Goal: Information Seeking & Learning: Learn about a topic

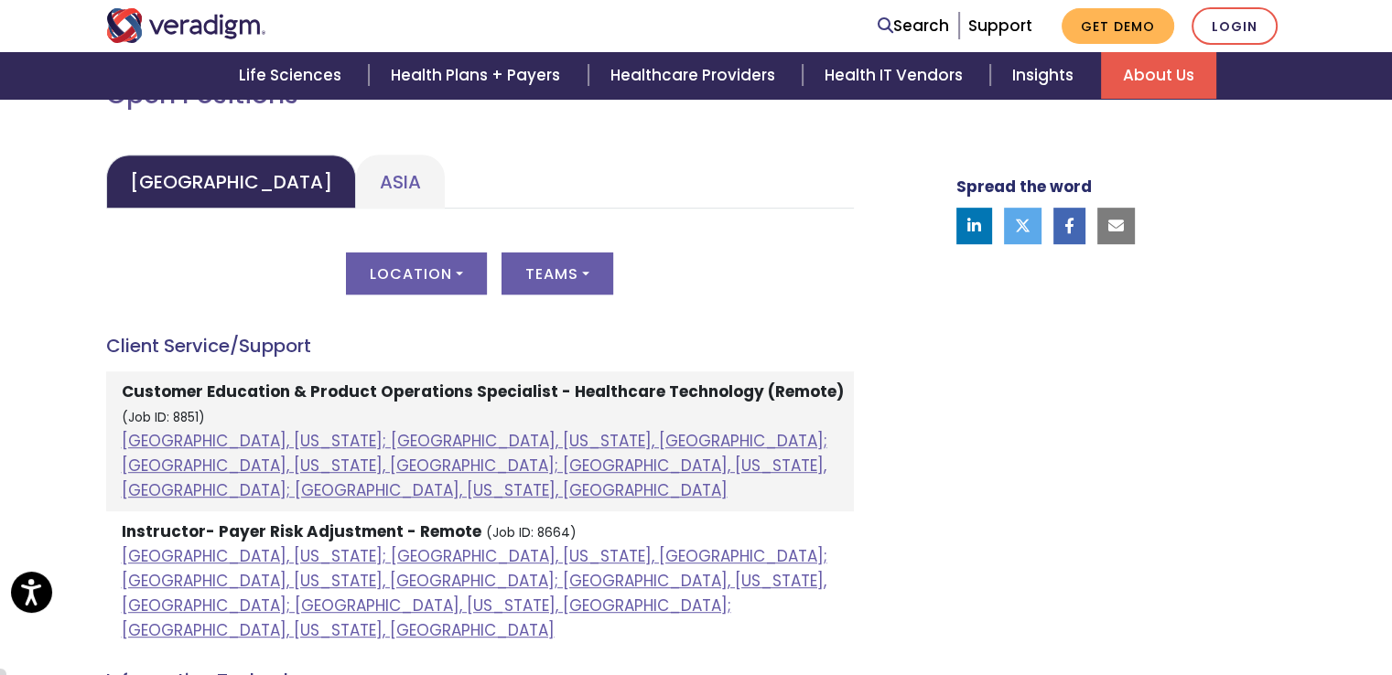
scroll to position [866, 0]
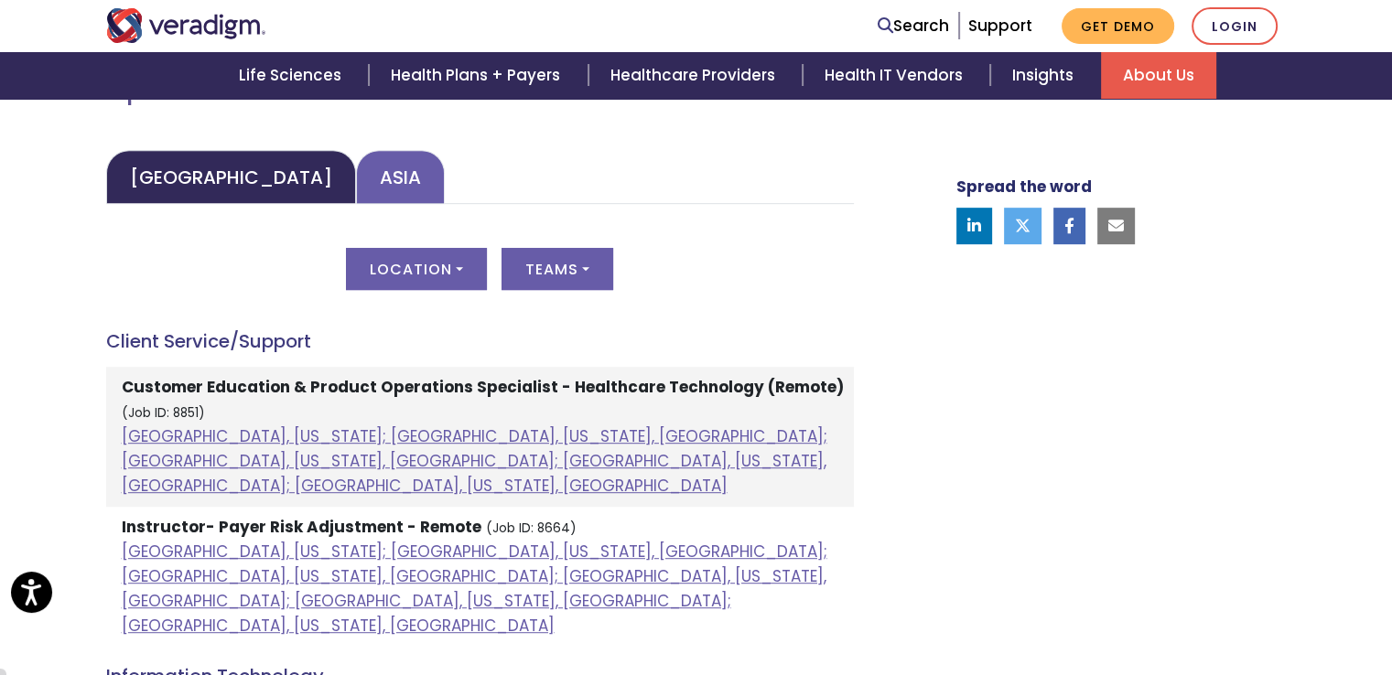
click at [356, 194] on link "Asia" at bounding box center [400, 177] width 89 height 54
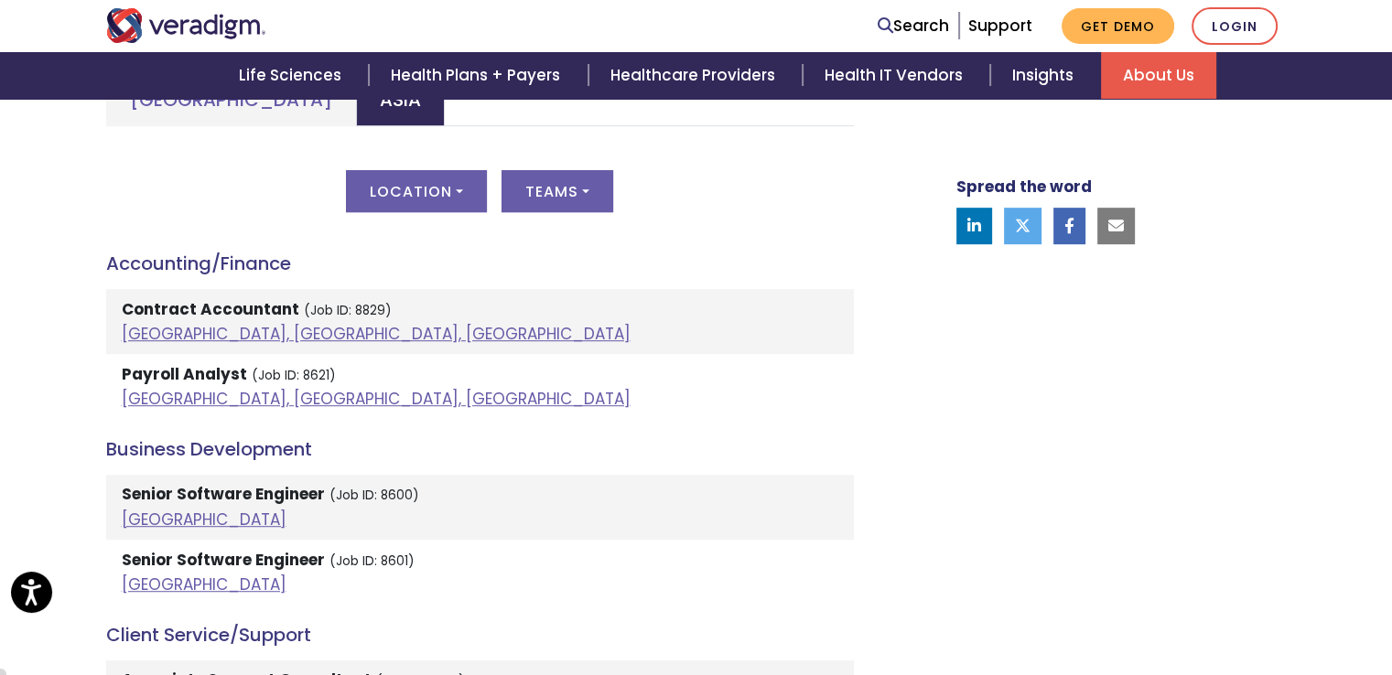
scroll to position [900, 0]
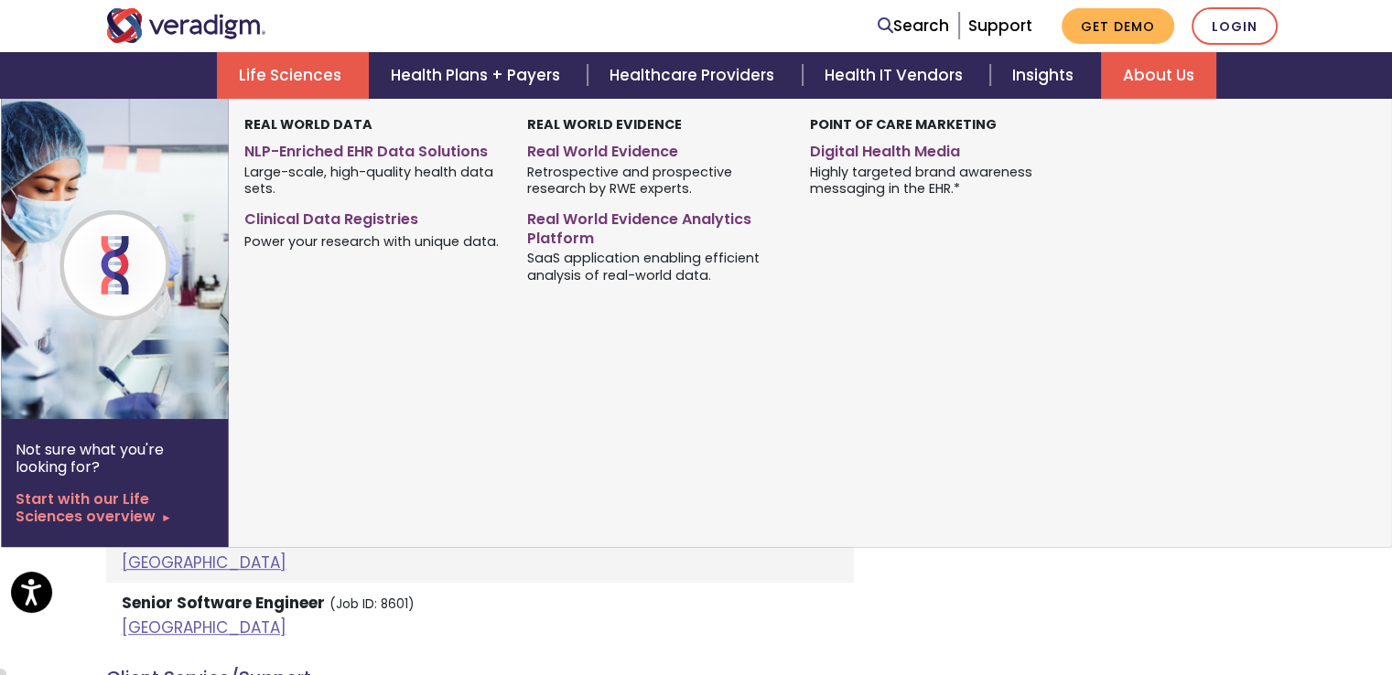
click at [300, 89] on link "Life Sciences" at bounding box center [293, 75] width 152 height 47
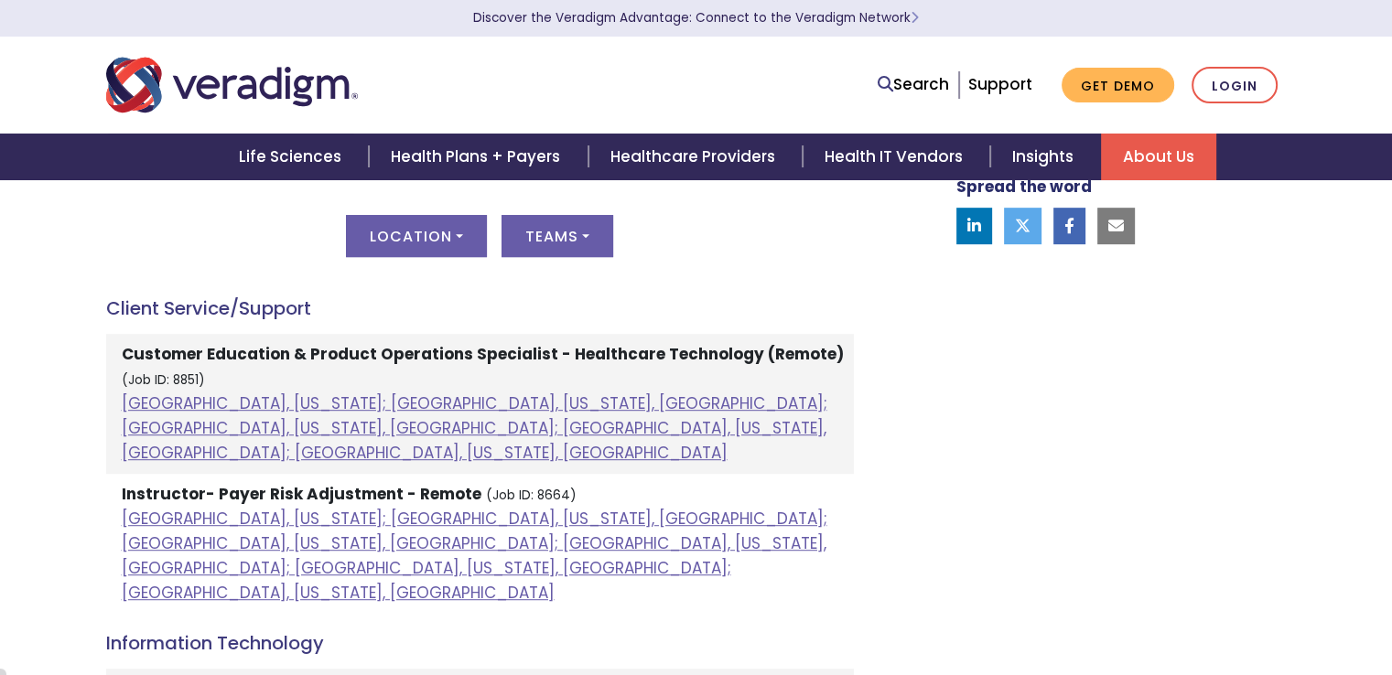
scroll to position [899, 0]
click at [373, 240] on button "Location" at bounding box center [416, 236] width 141 height 42
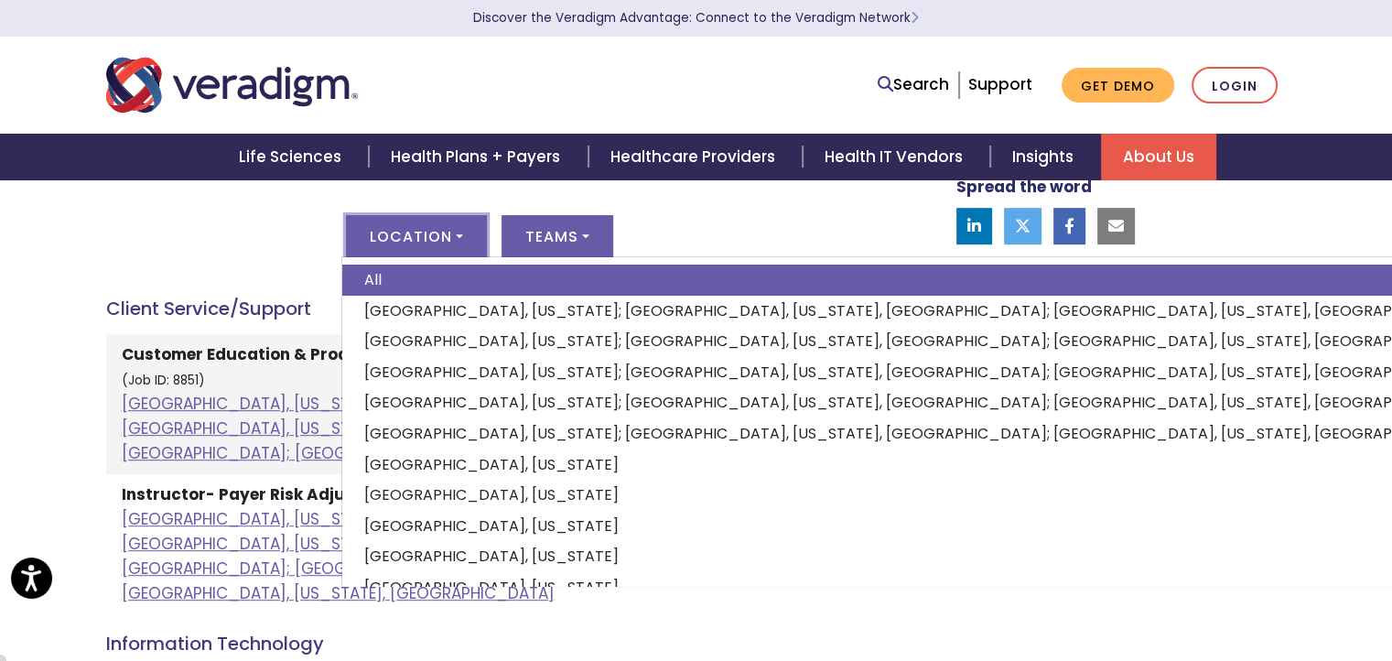
click at [195, 216] on div "Location All [GEOGRAPHIC_DATA], [US_STATE]; [GEOGRAPHIC_DATA], [US_STATE], [GEO…" at bounding box center [480, 247] width 748 height 64
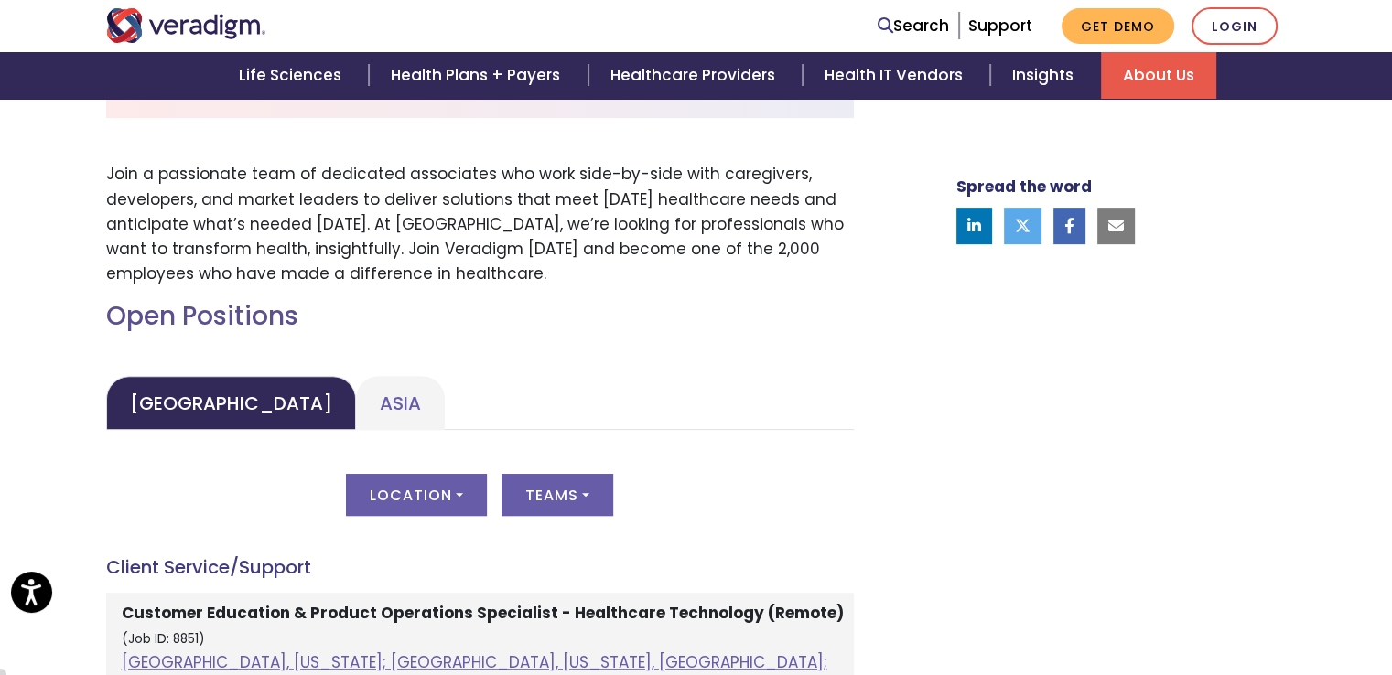
scroll to position [682, 0]
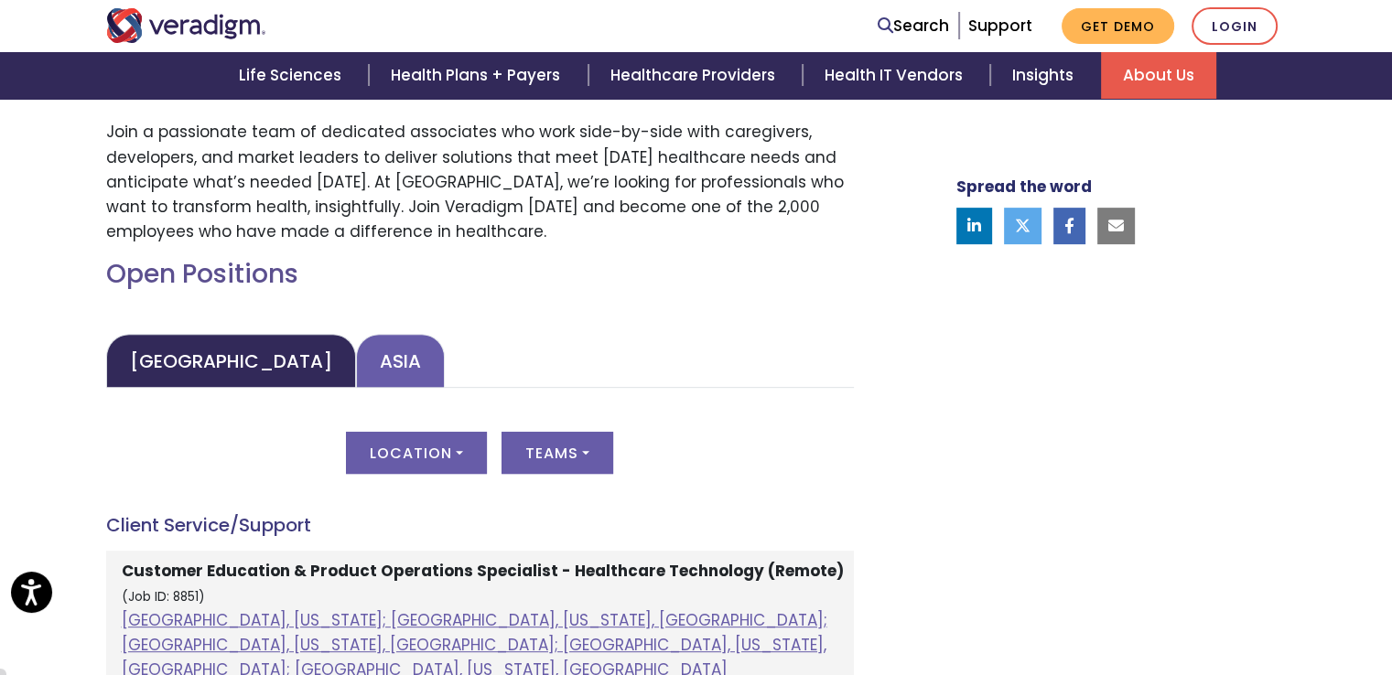
click at [356, 367] on link "Asia" at bounding box center [400, 361] width 89 height 54
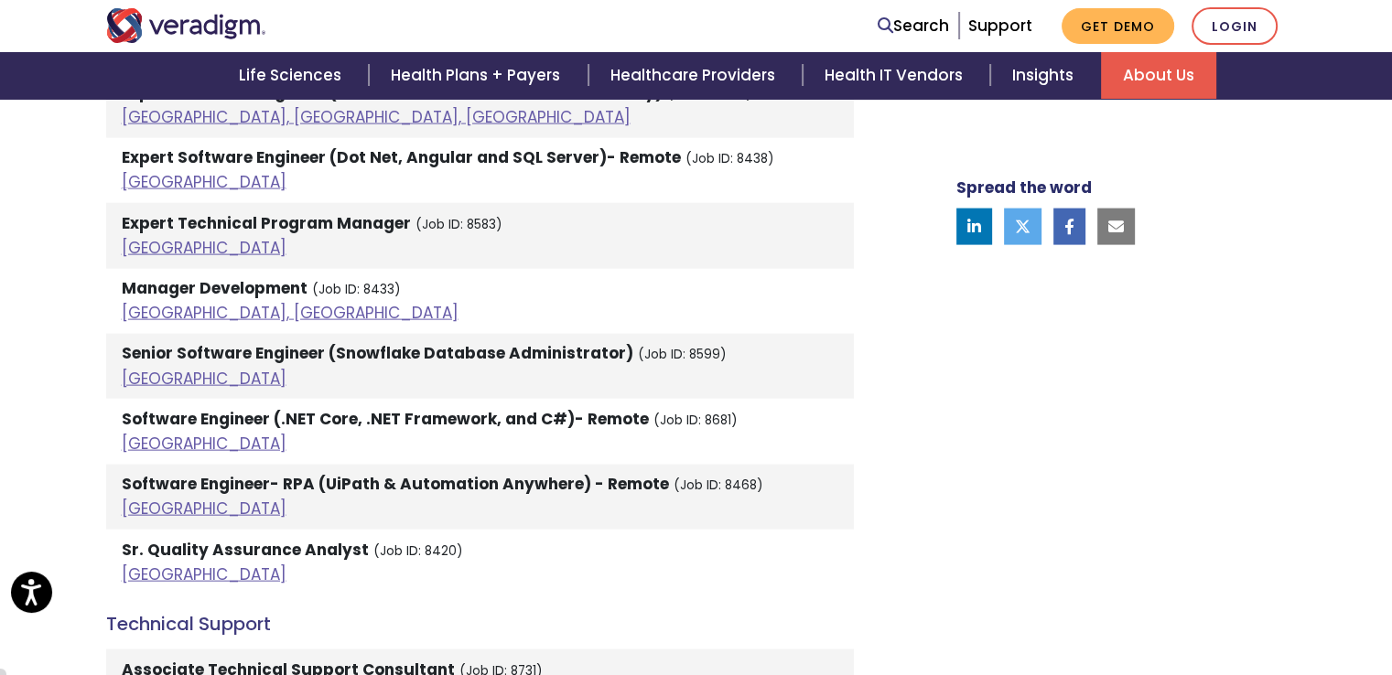
scroll to position [4010, 0]
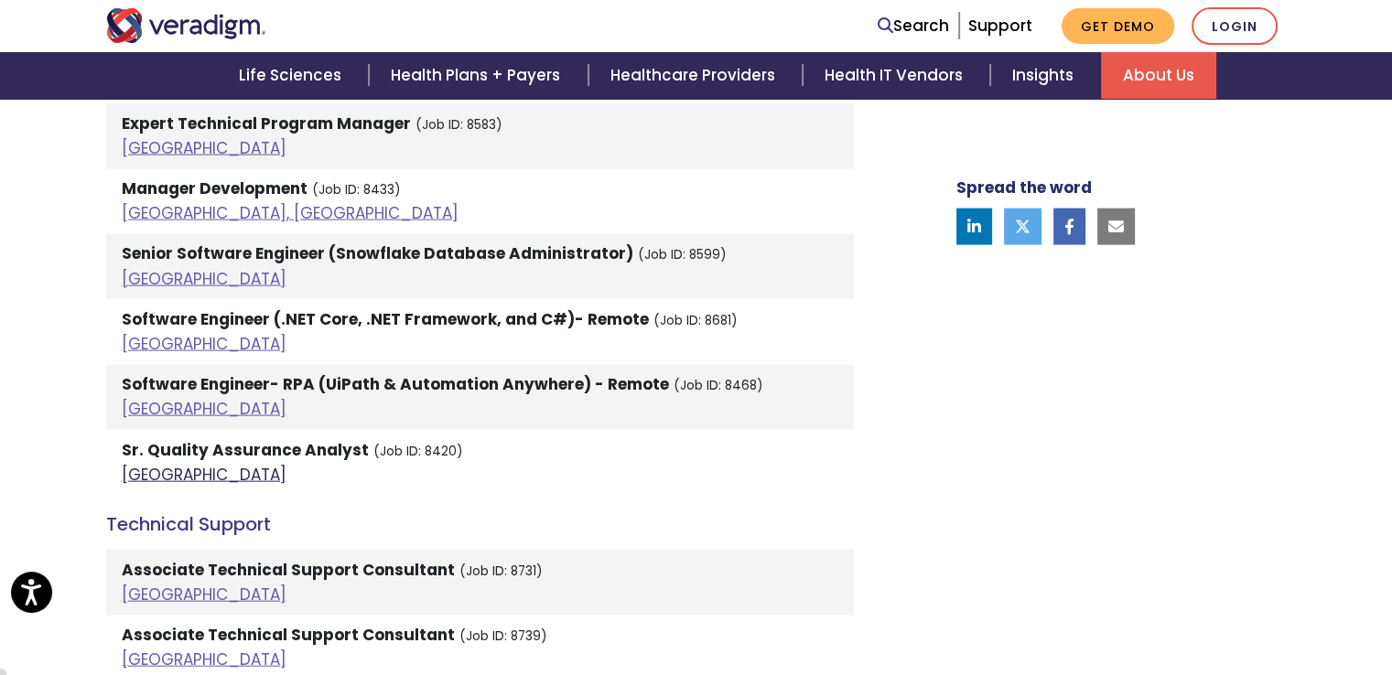
click at [142, 464] on link "[GEOGRAPHIC_DATA]" at bounding box center [204, 475] width 165 height 22
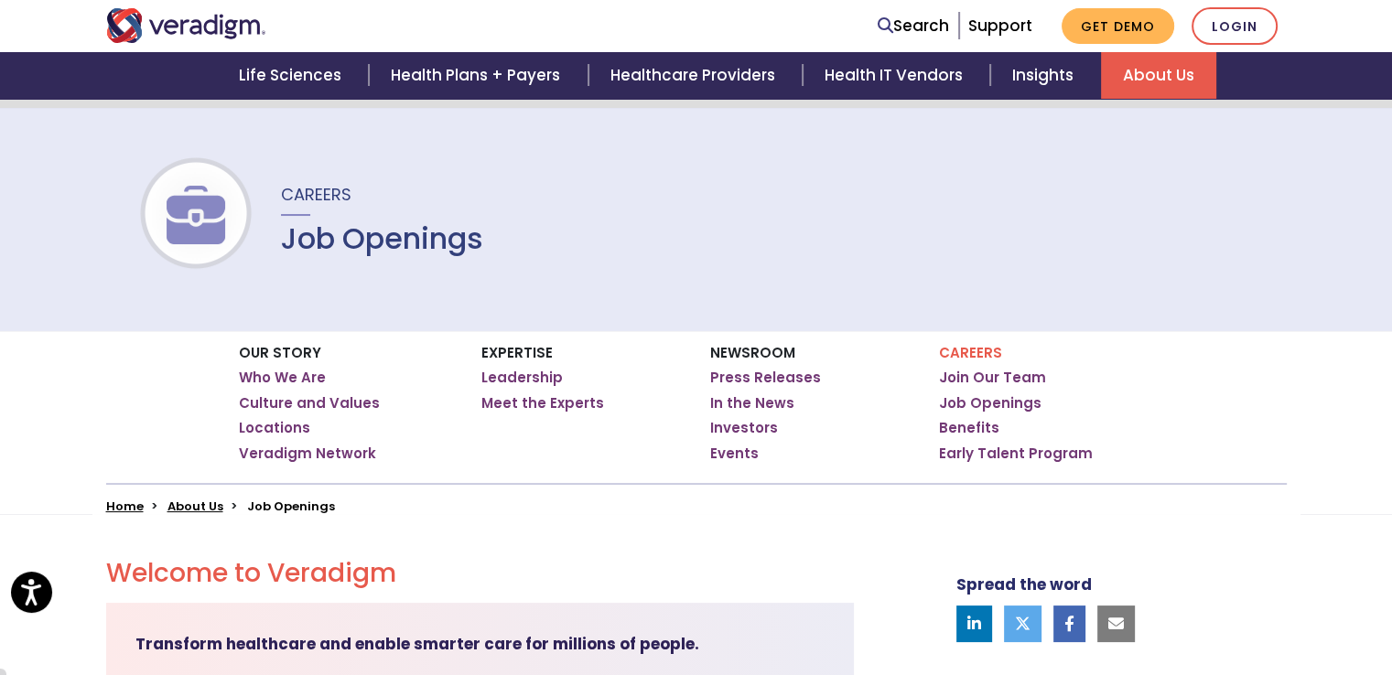
scroll to position [0, 0]
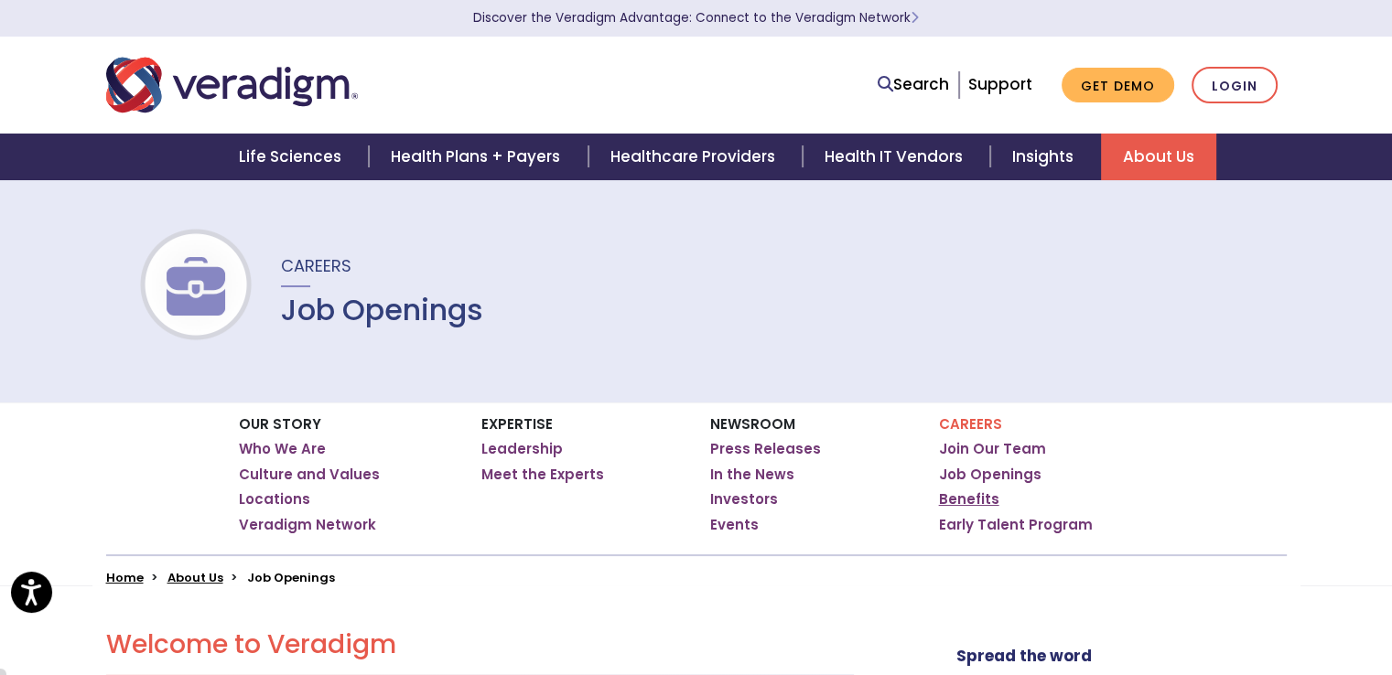
click at [981, 496] on link "Benefits" at bounding box center [969, 499] width 60 height 18
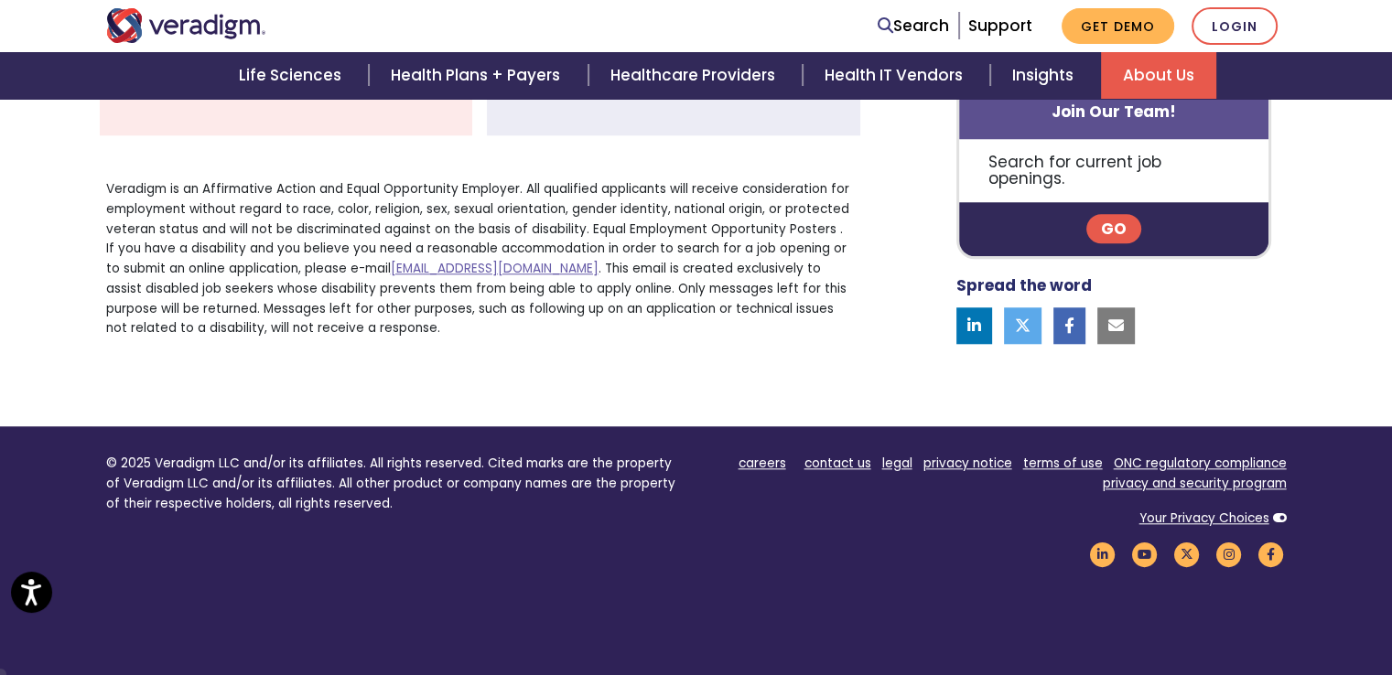
scroll to position [1729, 0]
